Goal: Task Accomplishment & Management: Manage account settings

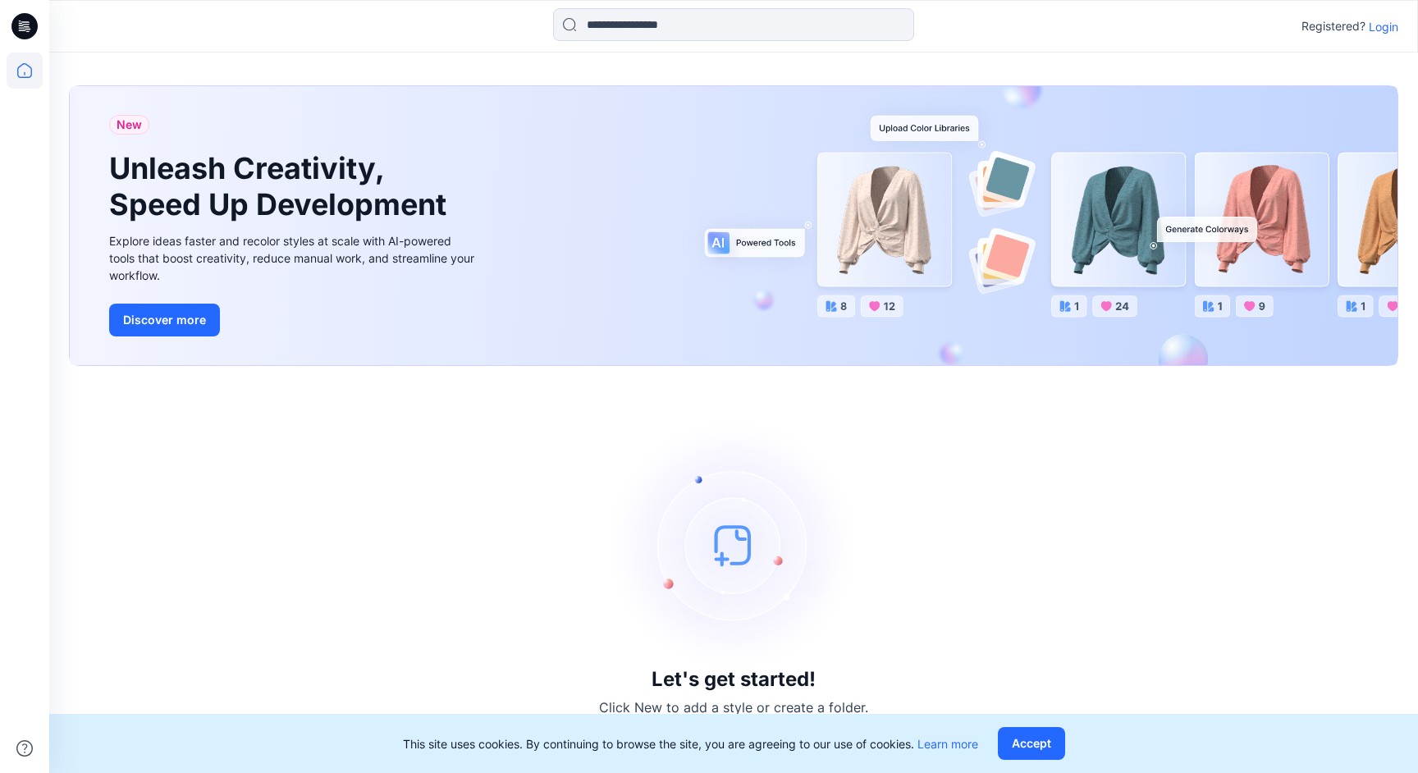
click at [1384, 35] on div "Registered? Login" at bounding box center [1349, 26] width 97 height 20
click at [1384, 25] on p "Login" at bounding box center [1384, 26] width 30 height 17
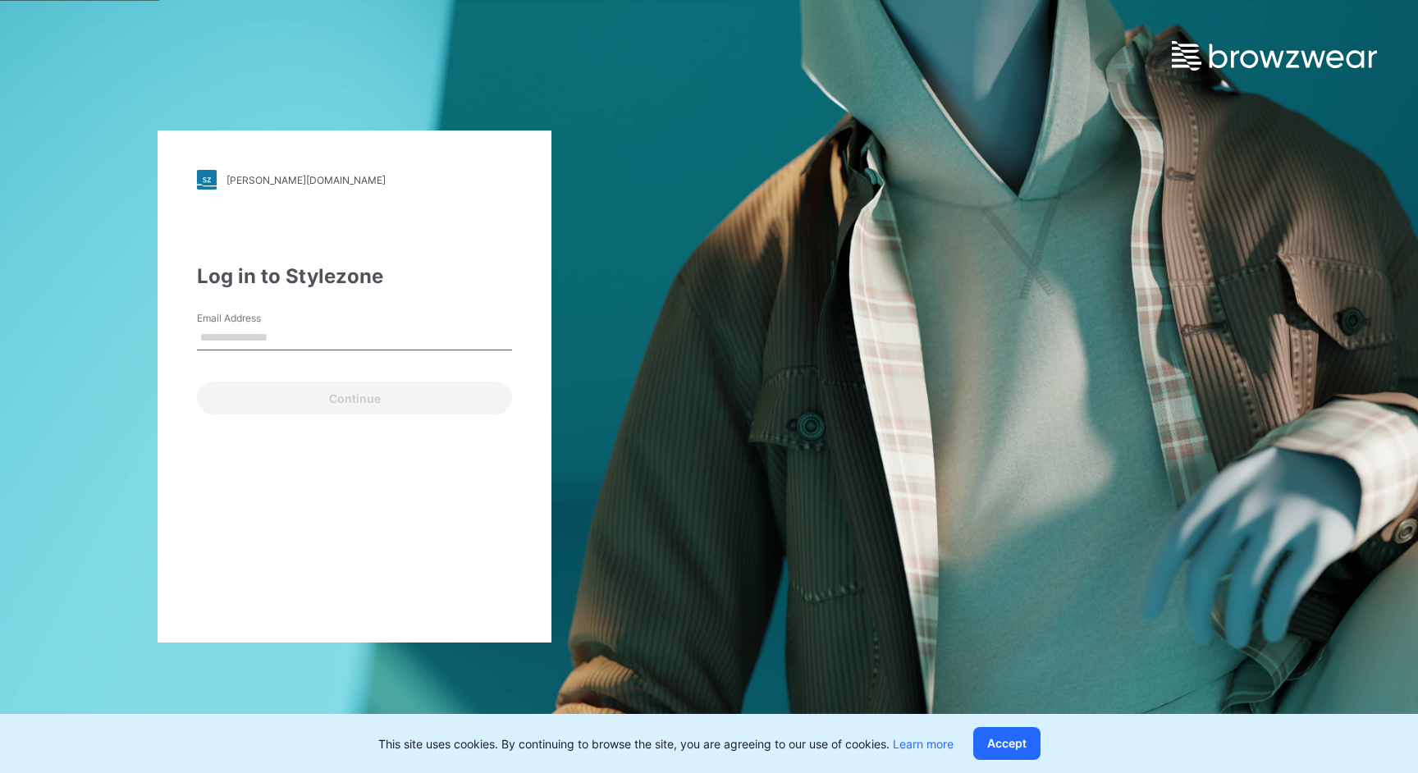
click at [1186, 255] on div "komar.stylezone.com Loading... Log in to Stylezone Email Address Continue" at bounding box center [709, 386] width 1418 height 773
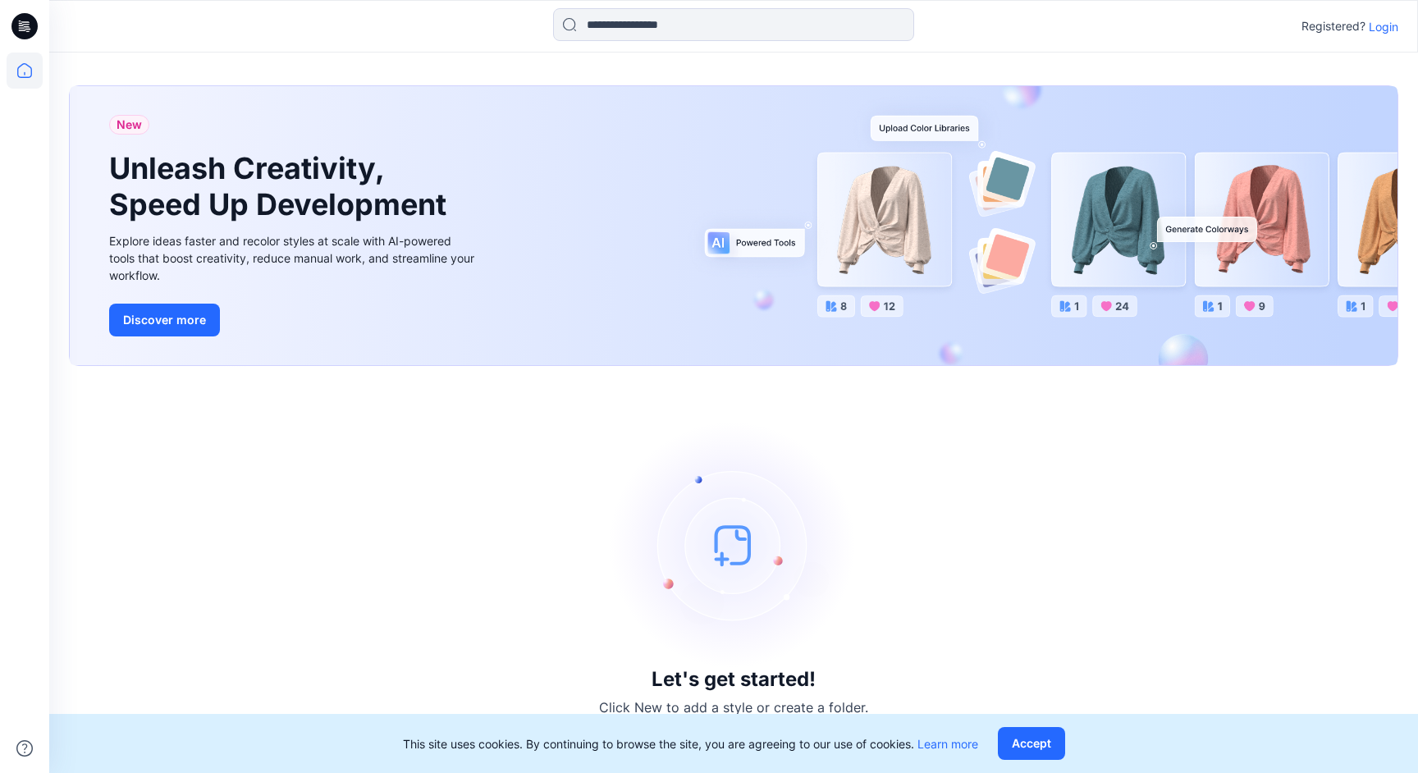
click at [1390, 31] on p "Login" at bounding box center [1384, 26] width 30 height 17
